Goal: Transaction & Acquisition: Download file/media

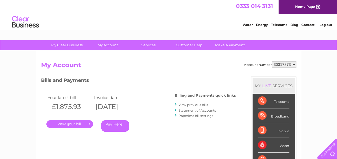
click at [84, 122] on link "." at bounding box center [69, 124] width 47 height 8
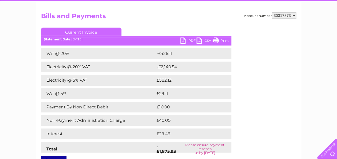
scroll to position [49, 0]
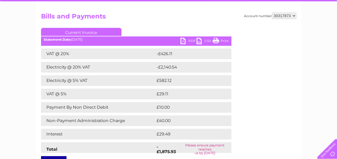
click at [188, 40] on link "PDF" at bounding box center [188, 42] width 16 height 8
